Goal: Transaction & Acquisition: Purchase product/service

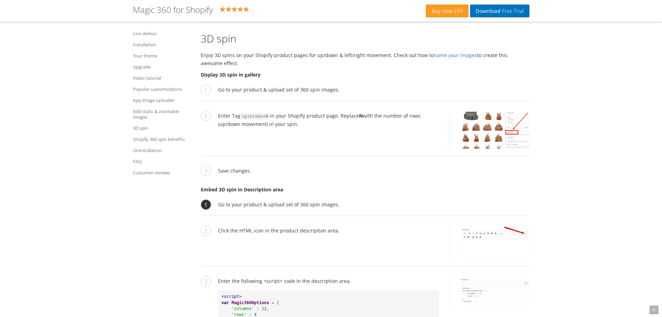
scroll to position [3216, 0]
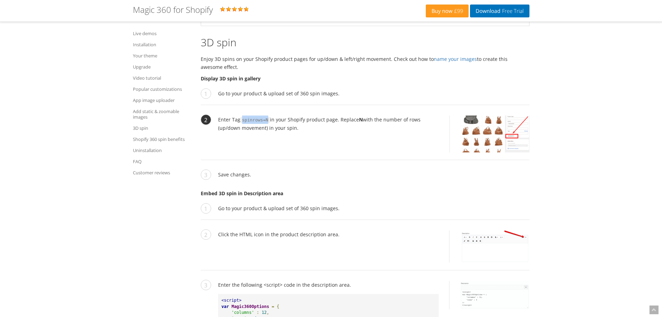
drag, startPoint x: 241, startPoint y: 112, endPoint x: 266, endPoint y: 110, distance: 25.8
click at [266, 117] on code "spinrows=N" at bounding box center [255, 120] width 30 height 6
drag, startPoint x: 297, startPoint y: 119, endPoint x: 217, endPoint y: 109, distance: 80.7
click at [217, 115] on li "Enter Tag spinrows=N in your Shopify product page. Replace N with the number of…" at bounding box center [365, 137] width 329 height 45
copy li "Enter Tag spinrows=N in your Shopify product page. Replace N with the number of…"
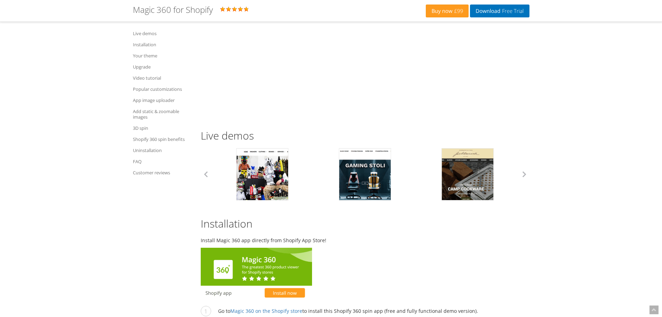
scroll to position [468, 0]
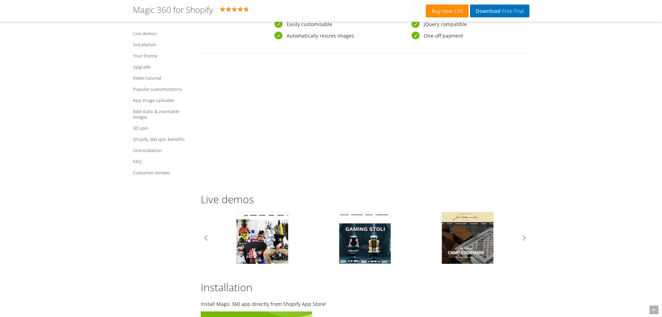
click at [436, 13] on link "Buy now £99" at bounding box center [447, 11] width 43 height 13
